Goal: Information Seeking & Learning: Learn about a topic

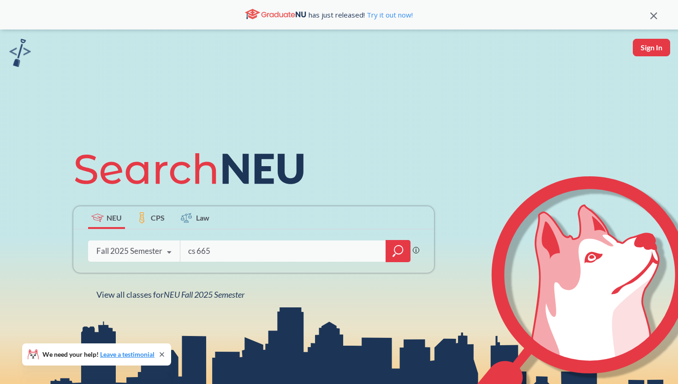
type input "cs 6650"
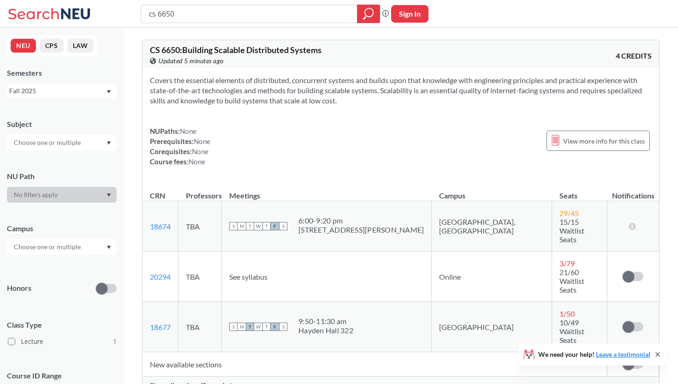
click at [202, 376] on div "Show all sections (2 more)" at bounding box center [400, 385] width 516 height 18
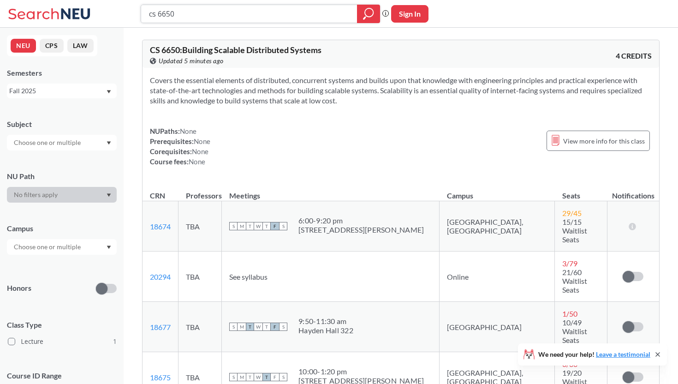
click at [203, 13] on input "cs 6650" at bounding box center [249, 14] width 202 height 16
type input "c"
type input "computer hardware"
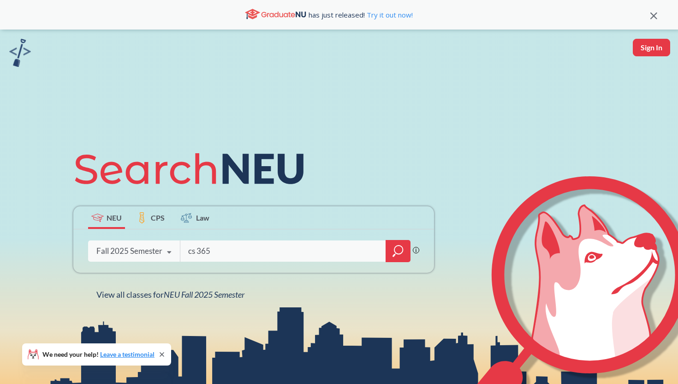
type input "cs 3650"
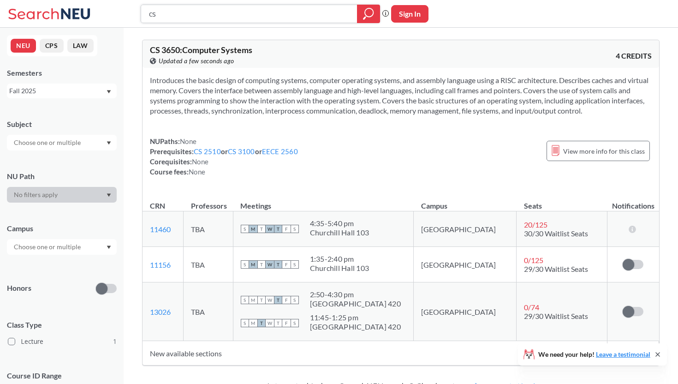
type input "c"
type input "music everyday"
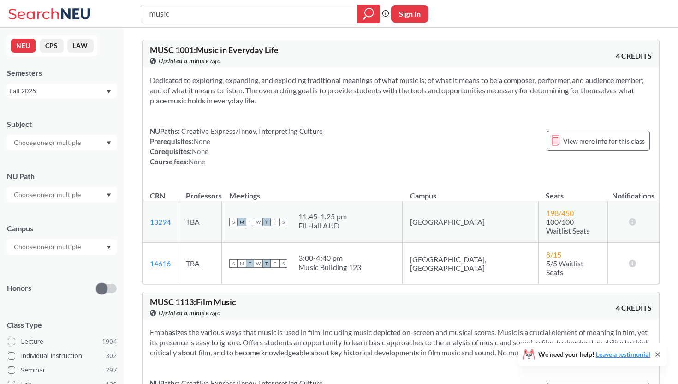
click at [654, 353] on icon at bounding box center [657, 353] width 7 height 7
click at [201, 12] on input "music" at bounding box center [249, 14] width 202 height 16
type input "m"
